Goal: Check status: Check status

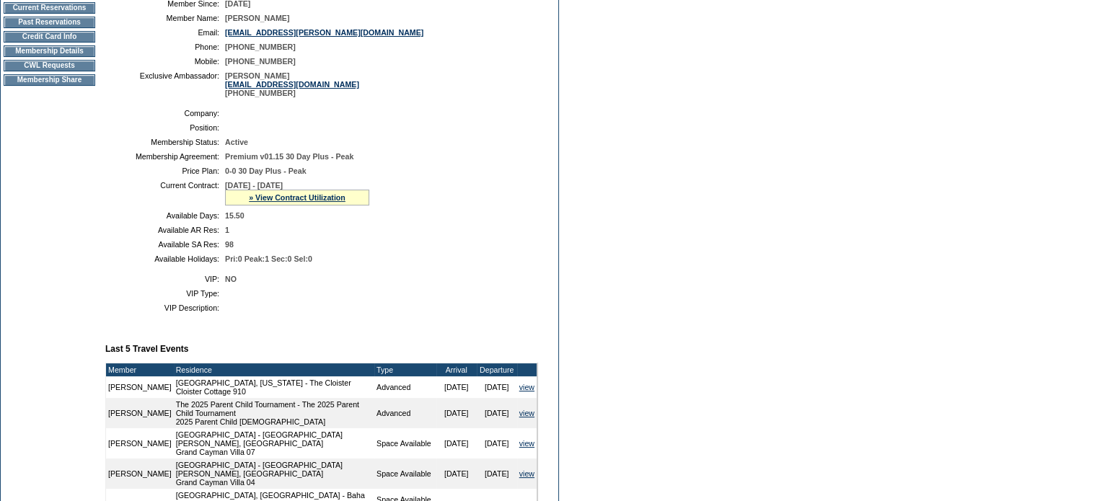
scroll to position [203, 0]
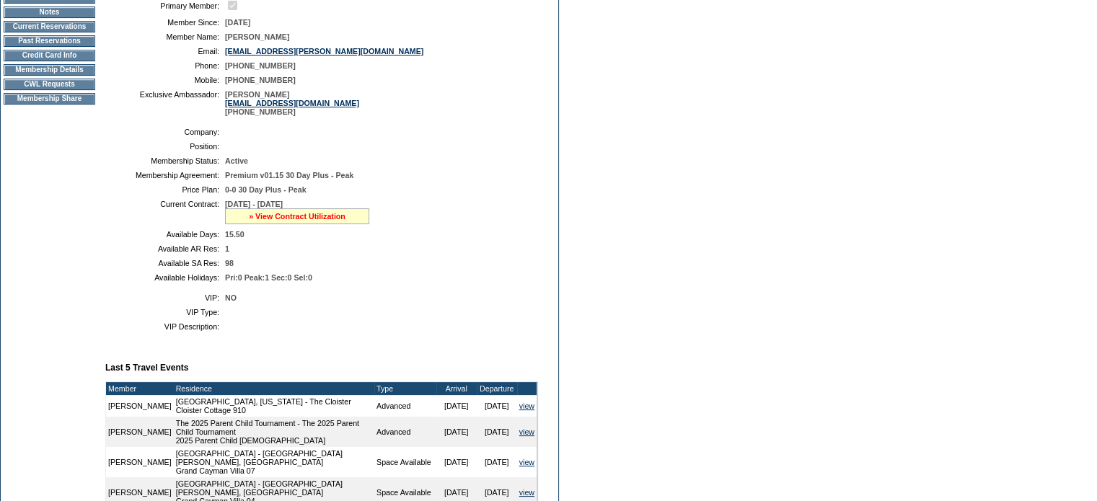
click at [265, 221] on link "» View Contract Utilization" at bounding box center [297, 216] width 97 height 9
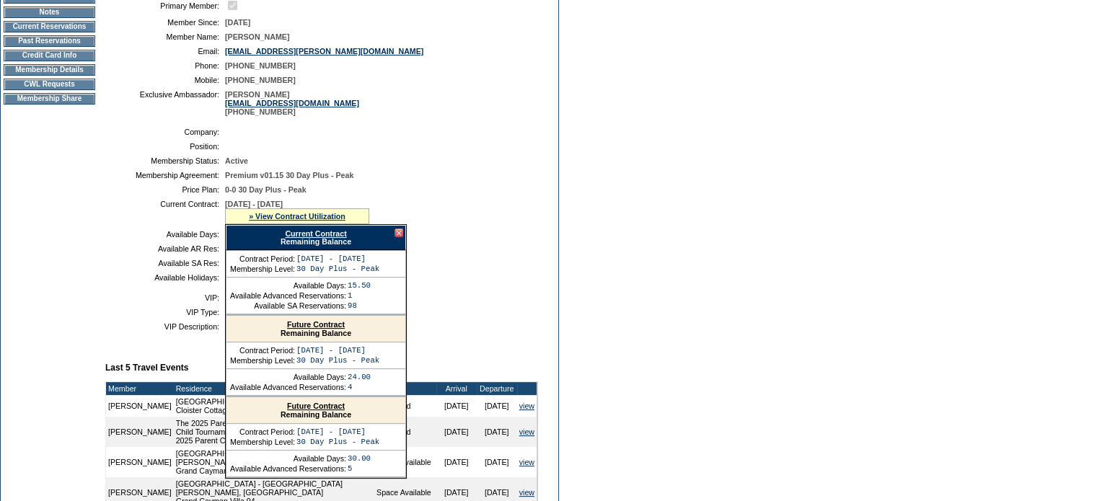
click at [294, 238] on link "Current Contract" at bounding box center [315, 233] width 61 height 9
click at [100, 225] on td at bounding box center [101, 338] width 6 height 806
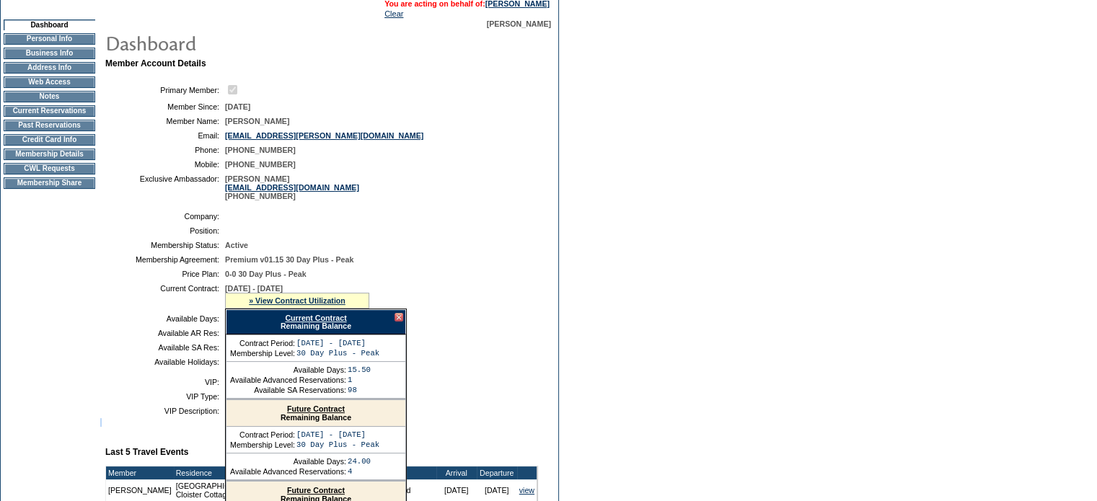
scroll to position [0, 0]
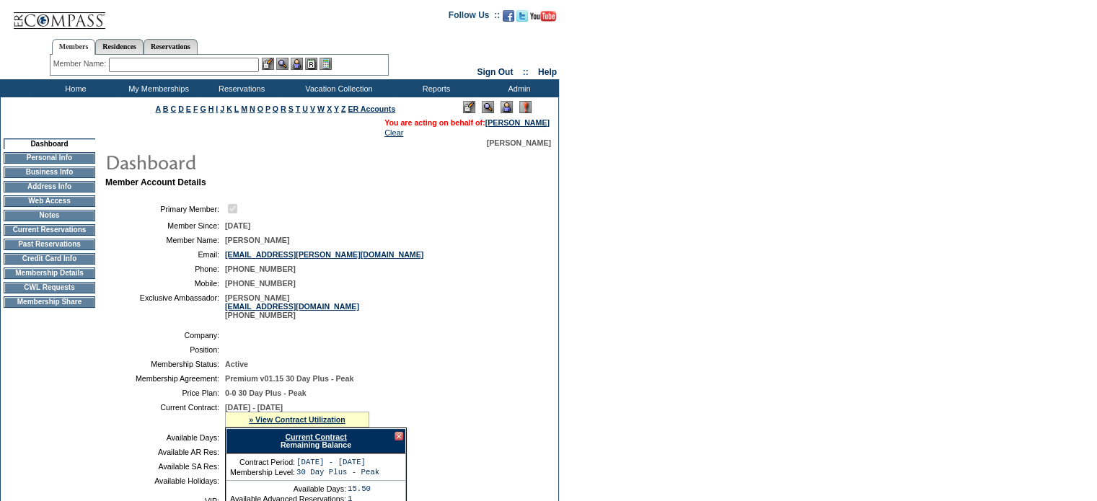
click at [28, 236] on td "Current Reservations" at bounding box center [50, 230] width 92 height 12
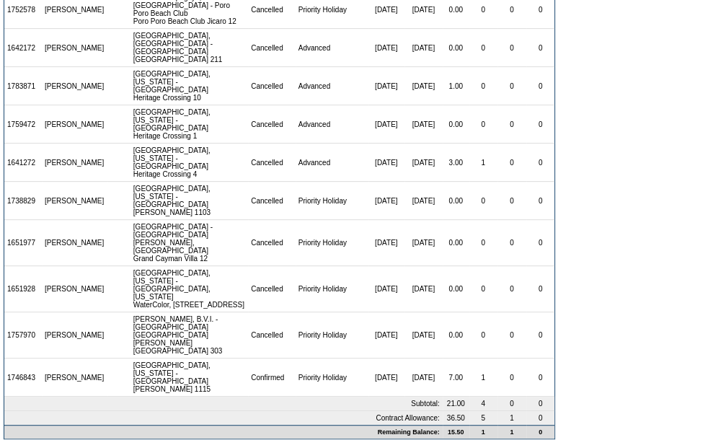
scroll to position [326, 0]
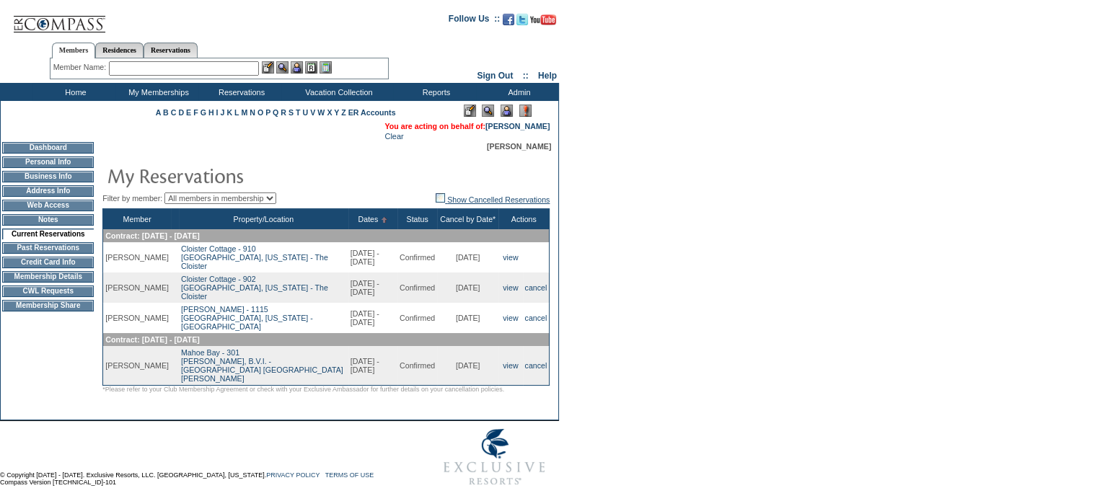
click at [436, 200] on img at bounding box center [440, 197] width 9 height 9
